Goal: Information Seeking & Learning: Learn about a topic

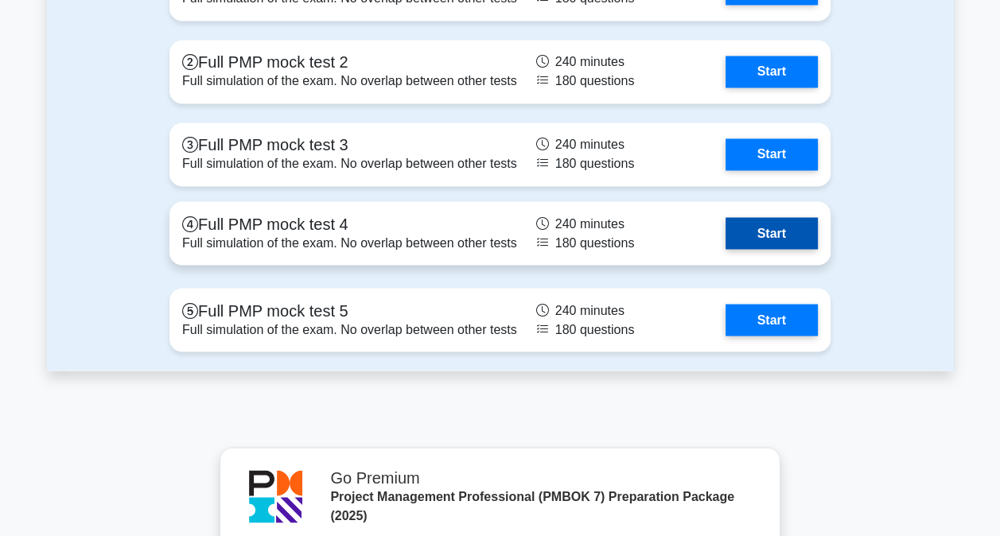
click at [726, 248] on link "Start" at bounding box center [772, 233] width 92 height 32
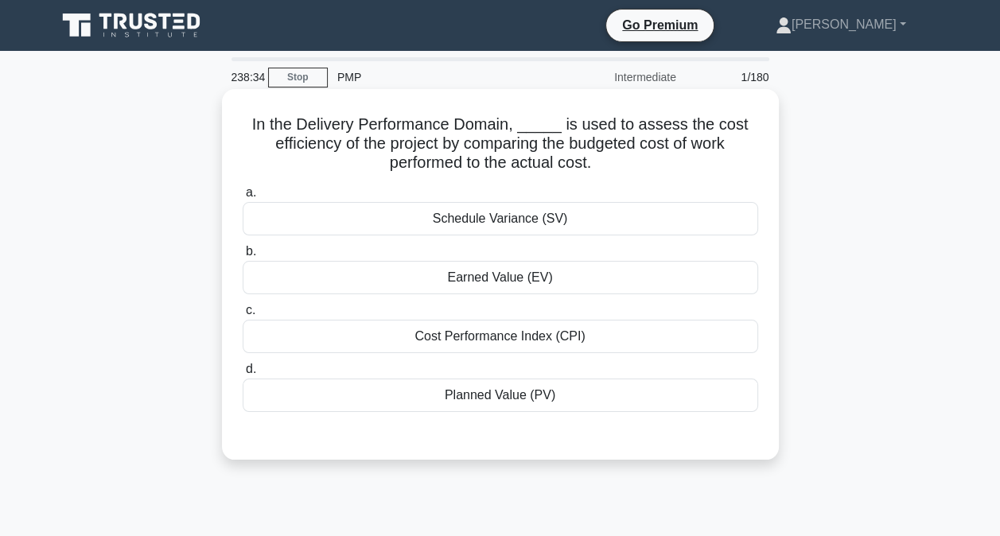
click at [424, 332] on div "Cost Performance Index (CPI)" at bounding box center [501, 336] width 516 height 33
click at [243, 316] on input "c. Cost Performance Index (CPI)" at bounding box center [243, 310] width 0 height 10
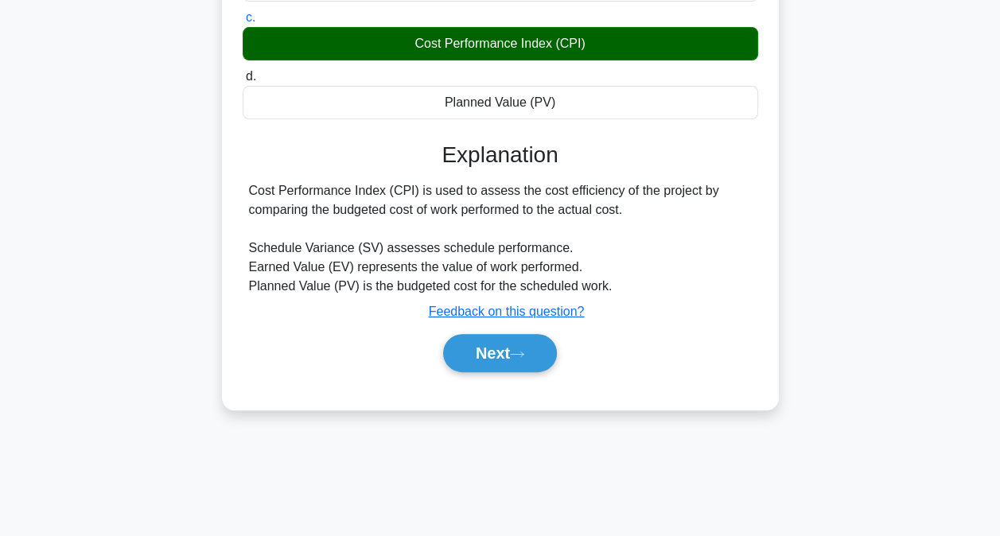
scroll to position [294, 0]
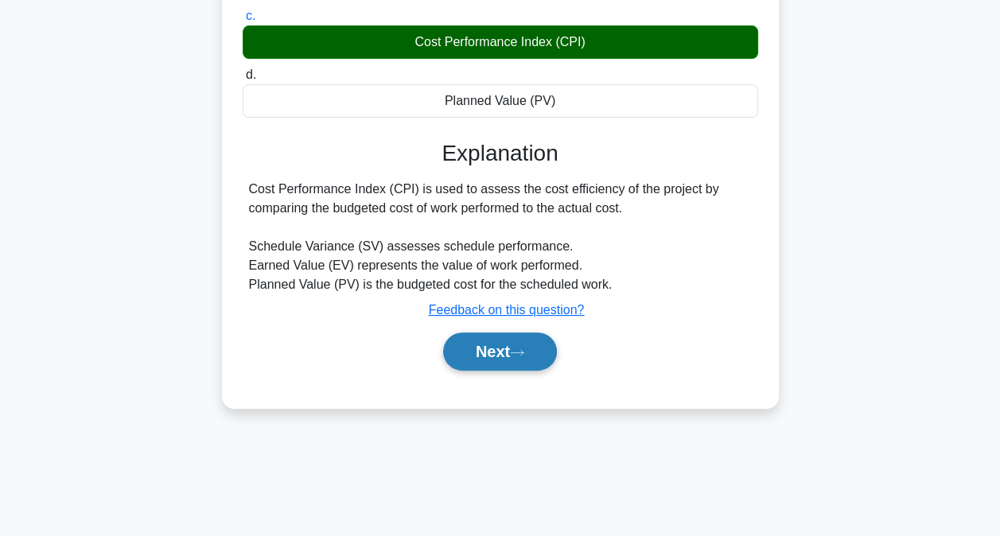
click at [480, 351] on button "Next" at bounding box center [500, 352] width 114 height 38
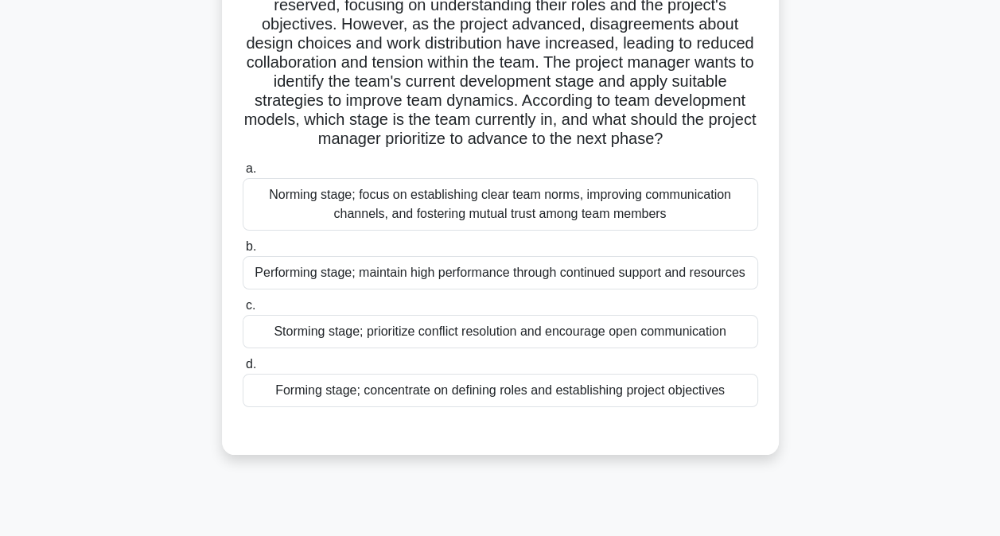
scroll to position [162, 0]
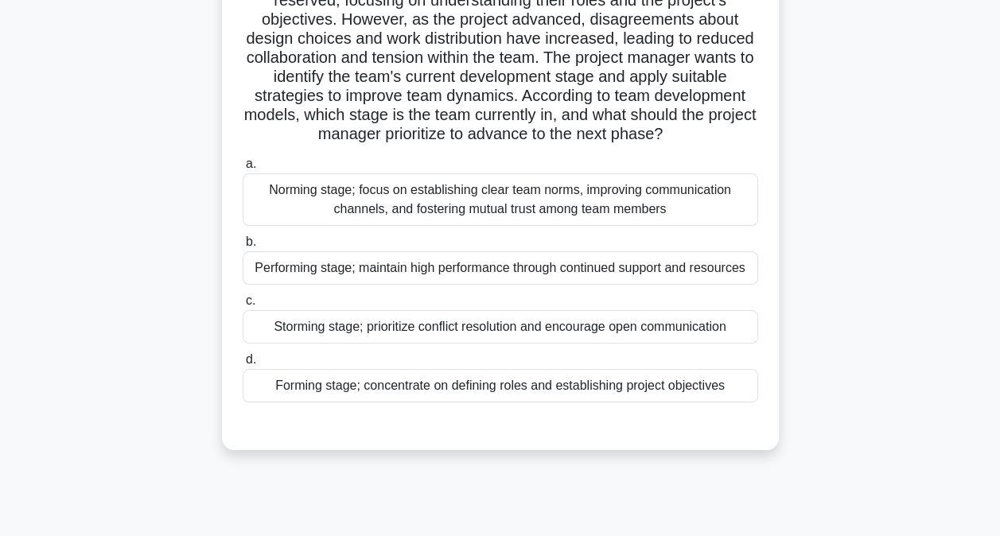
click at [391, 278] on div "Performing stage; maintain high performance through continued support and resou…" at bounding box center [501, 267] width 516 height 33
click at [243, 247] on input "b. Performing stage; maintain high performance through continued support and re…" at bounding box center [243, 242] width 0 height 10
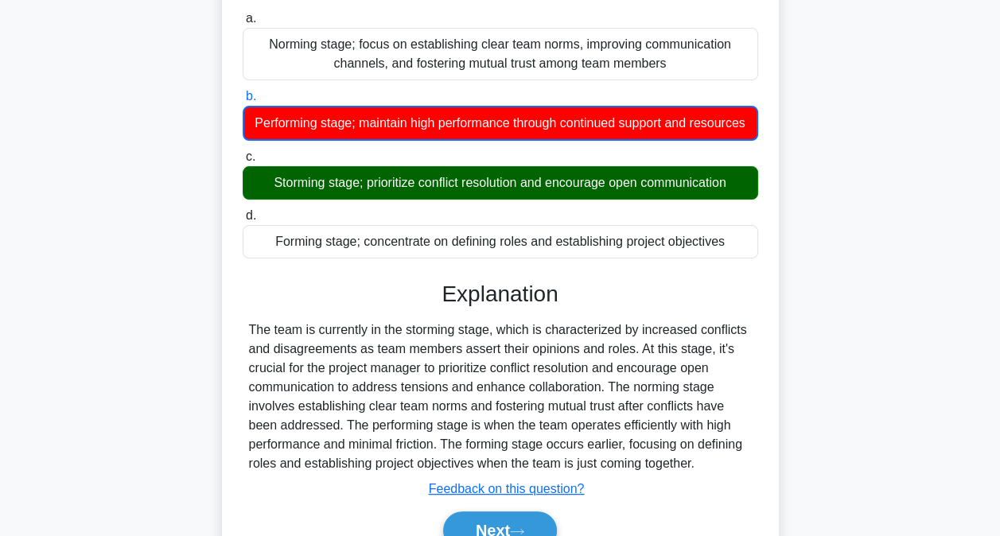
scroll to position [407, 0]
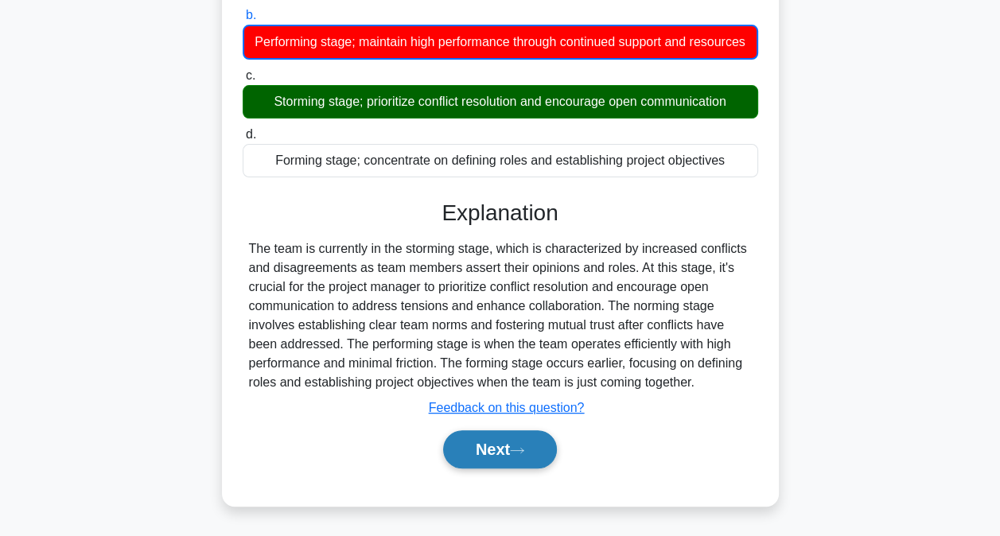
click at [483, 445] on button "Next" at bounding box center [500, 449] width 114 height 38
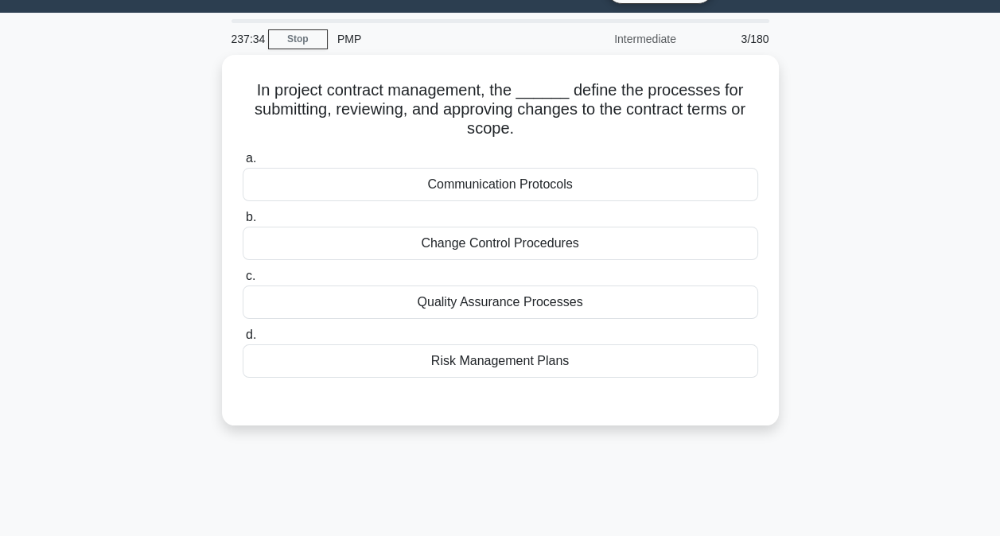
scroll to position [0, 0]
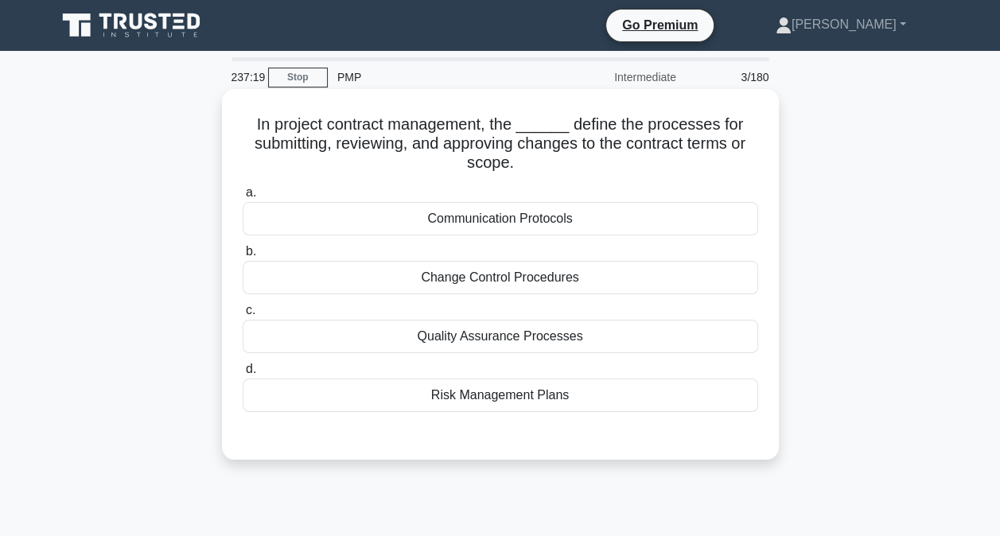
click at [446, 333] on div "Quality Assurance Processes" at bounding box center [501, 336] width 516 height 33
click at [243, 316] on input "c. Quality Assurance Processes" at bounding box center [243, 310] width 0 height 10
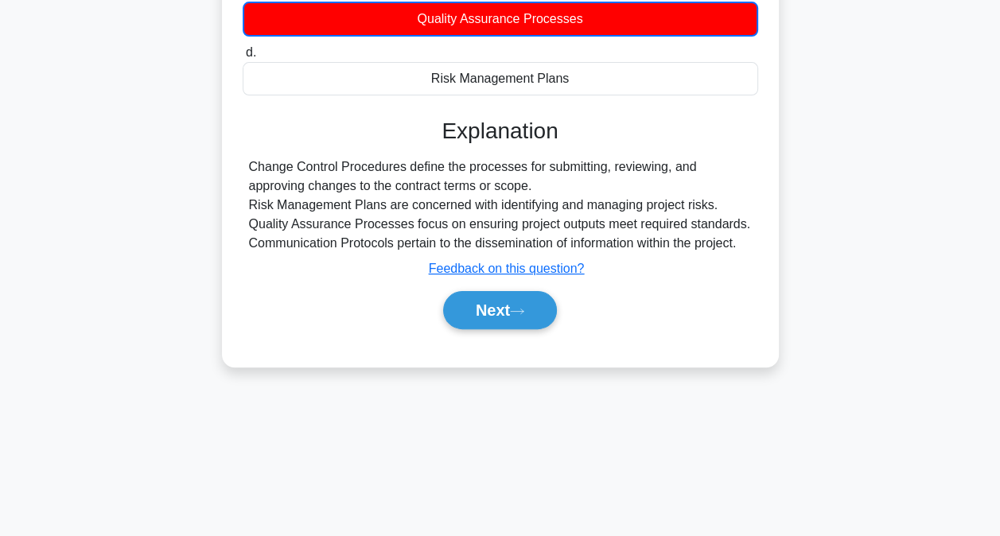
scroll to position [323, 0]
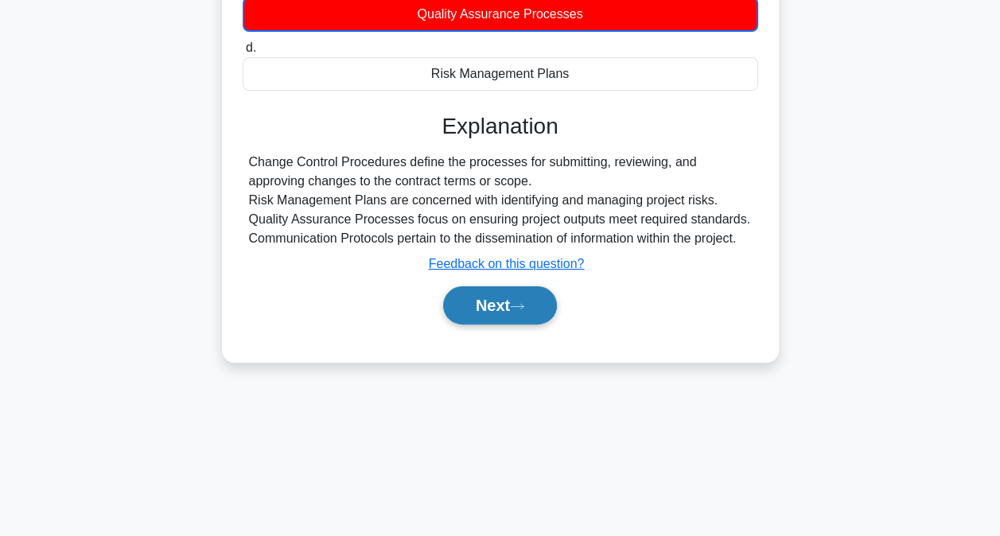
click at [476, 298] on button "Next" at bounding box center [500, 305] width 114 height 38
